Goal: Task Accomplishment & Management: Manage account settings

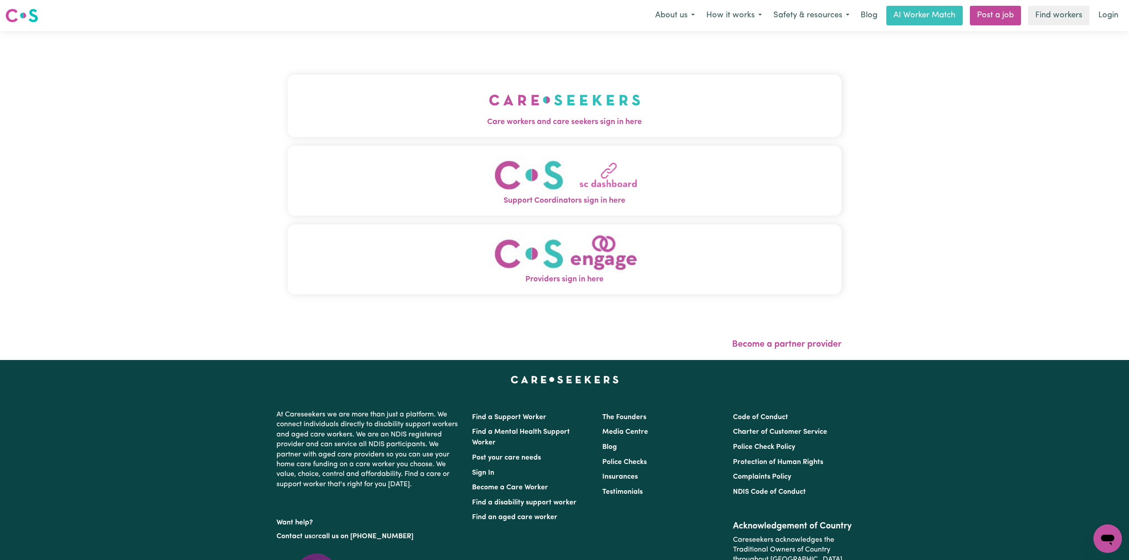
click at [509, 105] on img "Care workers and care seekers sign in here" at bounding box center [565, 100] width 152 height 33
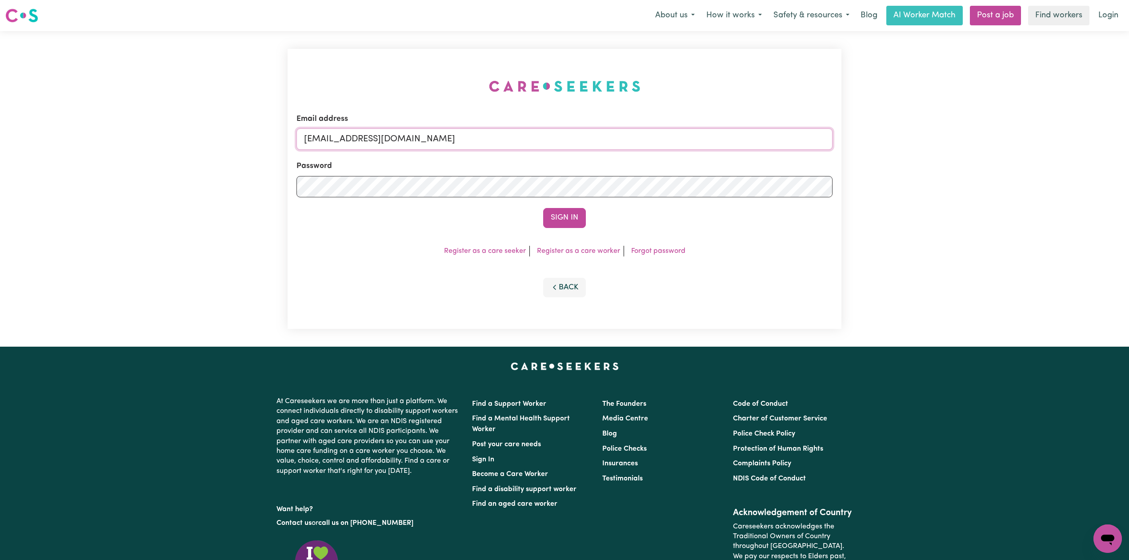
click at [430, 132] on input "[EMAIL_ADDRESS][DOMAIN_NAME]" at bounding box center [564, 138] width 536 height 21
drag, startPoint x: 351, startPoint y: 137, endPoint x: 621, endPoint y: 173, distance: 273.1
click at [626, 173] on form "Email address Superuser~jakedworkin@hotmail.com Password Sign In" at bounding box center [564, 170] width 536 height 115
type input "Superuser~jayanthps@gmail.com"
click at [524, 208] on form "Email address Superuser~jayanthps@gmail.com Password Sign In" at bounding box center [564, 170] width 536 height 115
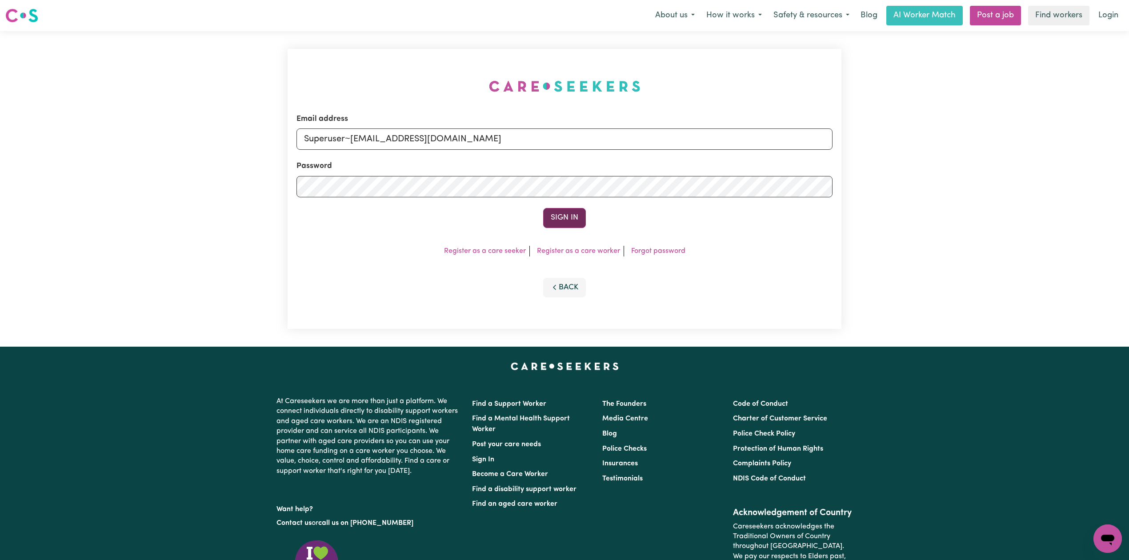
click at [567, 217] on button "Sign In" at bounding box center [564, 218] width 43 height 20
